Goal: Contribute content: Add original content to the website for others to see

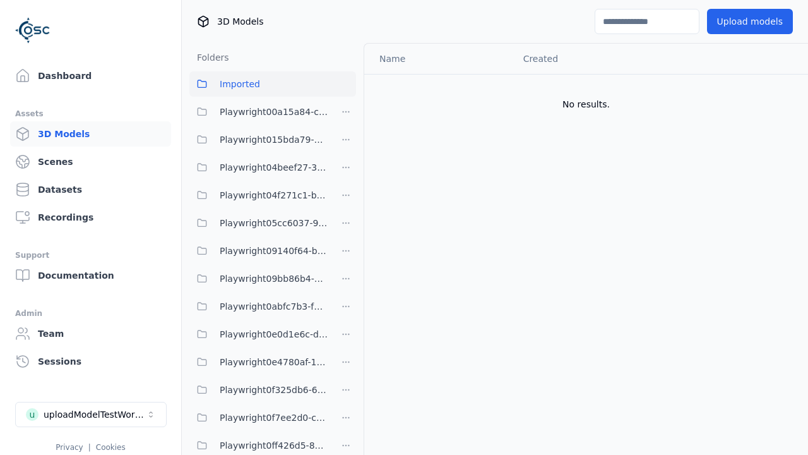
scroll to position [1890, 0]
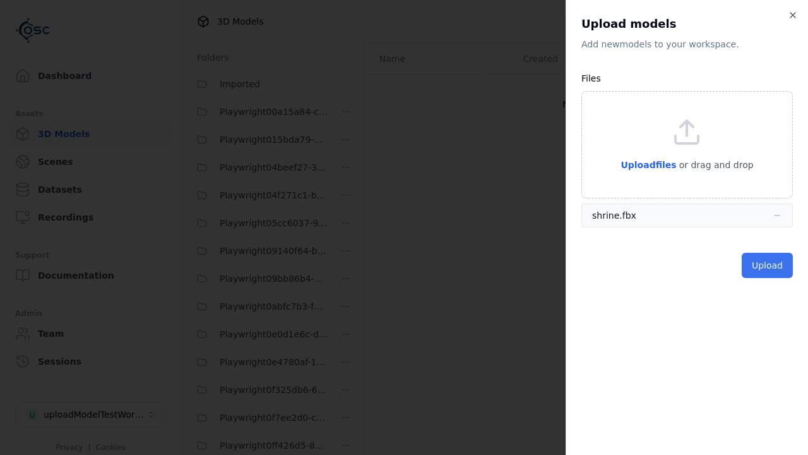
click at [769, 265] on button "Upload" at bounding box center [767, 265] width 51 height 25
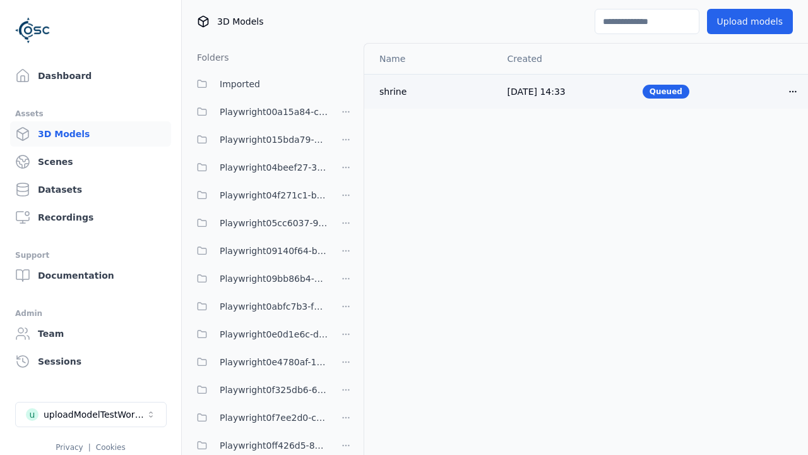
click at [793, 91] on html "Support Dashboard Assets 3D Models Scenes Datasets Recordings Support Documenta…" at bounding box center [404, 227] width 808 height 455
click at [765, 140] on div "Delete" at bounding box center [765, 140] width 75 height 20
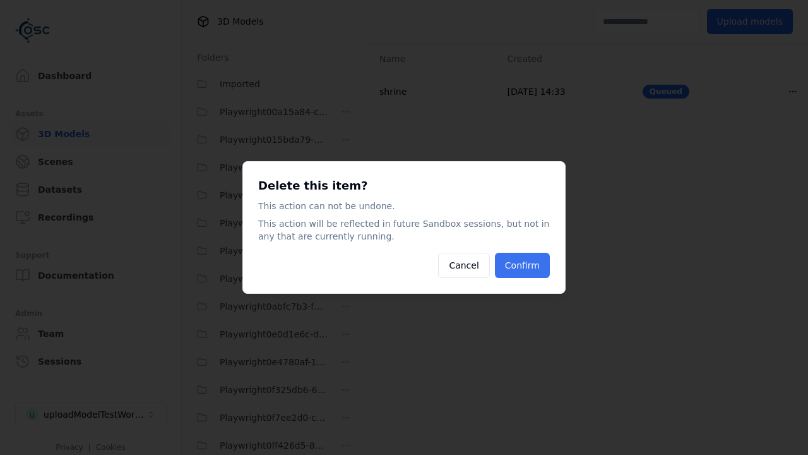
click at [523, 265] on button "Confirm" at bounding box center [522, 265] width 55 height 25
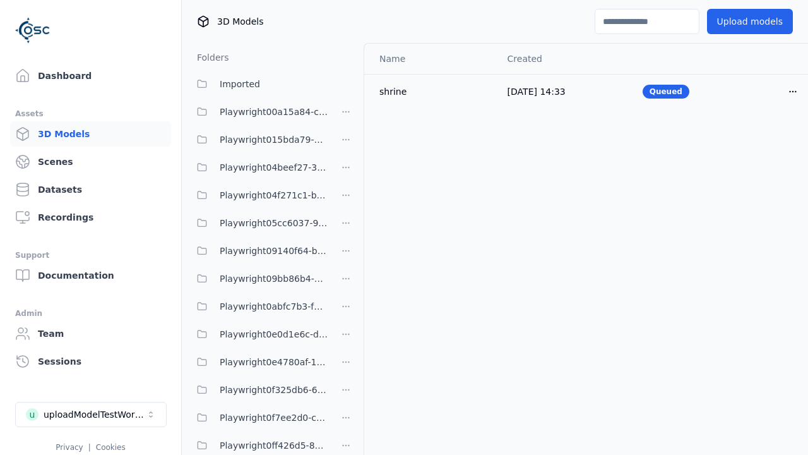
click at [346, 227] on html "Support Dashboard Assets 3D Models Scenes Datasets Recordings Support Documenta…" at bounding box center [404, 227] width 808 height 455
